Goal: Transaction & Acquisition: Purchase product/service

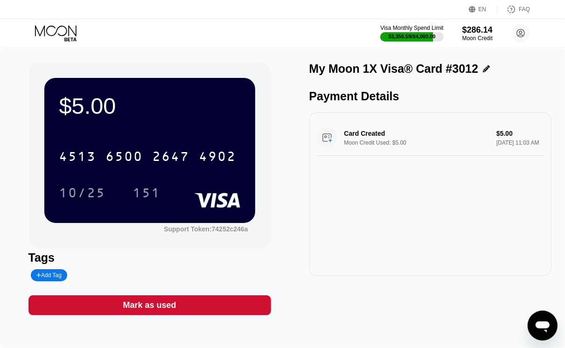
drag, startPoint x: 0, startPoint y: 0, endPoint x: 70, endPoint y: 26, distance: 74.7
click at [70, 26] on icon at bounding box center [56, 33] width 43 height 16
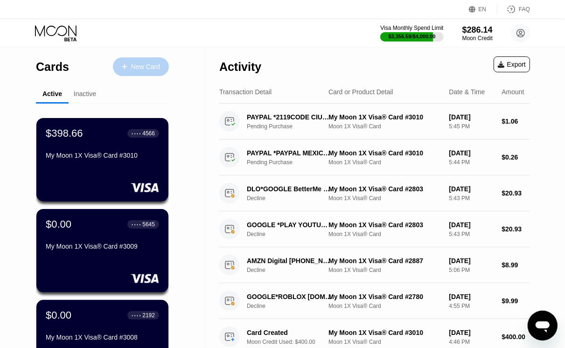
click at [149, 61] on div "New Card" at bounding box center [141, 66] width 56 height 19
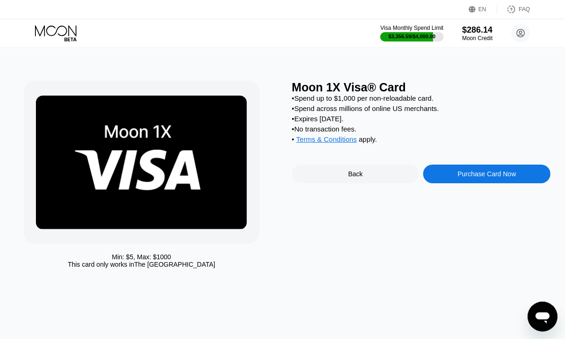
click at [460, 178] on div "Purchase Card Now" at bounding box center [487, 173] width 58 height 7
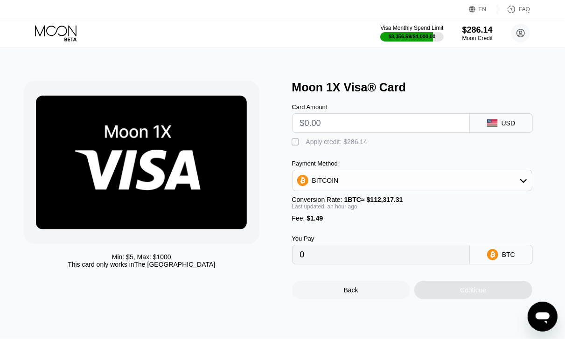
click at [411, 128] on input "text" at bounding box center [381, 123] width 162 height 19
type input "$15"
type input "0.00014756"
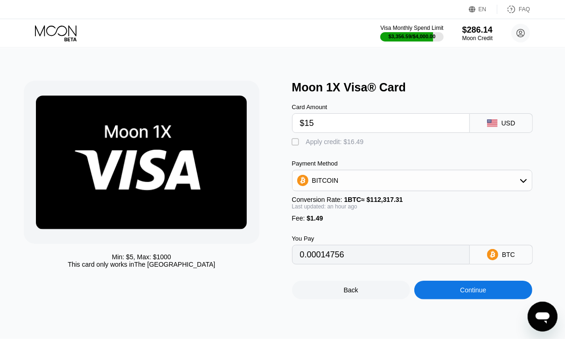
type input "$15"
click at [316, 146] on div "Apply credit: $16.49" at bounding box center [335, 141] width 58 height 7
type input "0"
click at [505, 299] on div "Continue" at bounding box center [473, 290] width 118 height 19
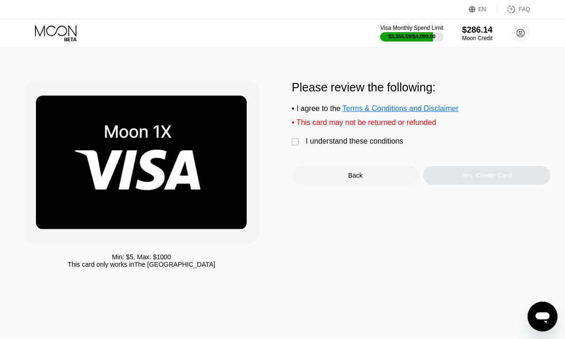
drag, startPoint x: 369, startPoint y: 145, endPoint x: 421, endPoint y: 173, distance: 58.9
click at [369, 146] on div "I understand these conditions" at bounding box center [354, 141] width 97 height 8
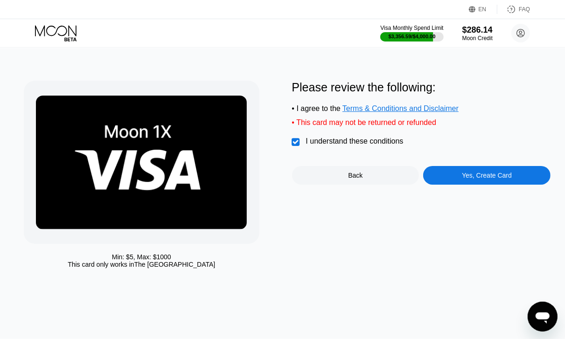
click at [436, 168] on div "Please review the following: • I agree to the Terms & Conditions and Disclaimer…" at bounding box center [421, 133] width 258 height 104
click at [439, 174] on div "Yes, Create Card" at bounding box center [486, 175] width 127 height 19
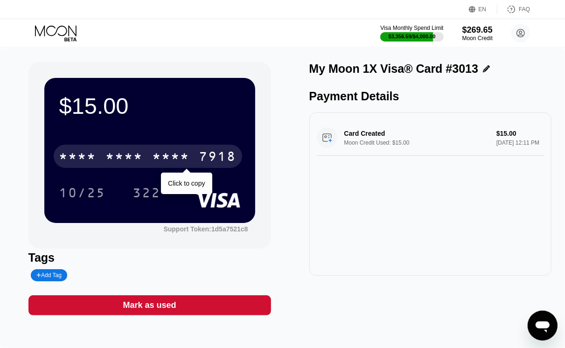
drag, startPoint x: 198, startPoint y: 176, endPoint x: 213, endPoint y: 153, distance: 27.7
click at [201, 172] on div "* * * * * * * * * * * * 7918 Click to copy 10/25 322" at bounding box center [149, 165] width 181 height 55
click at [213, 152] on div "7918" at bounding box center [217, 157] width 37 height 15
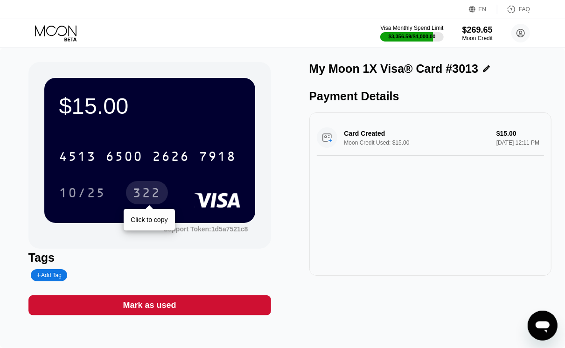
click at [137, 192] on div "322" at bounding box center [147, 194] width 28 height 15
